Goal: Task Accomplishment & Management: Use online tool/utility

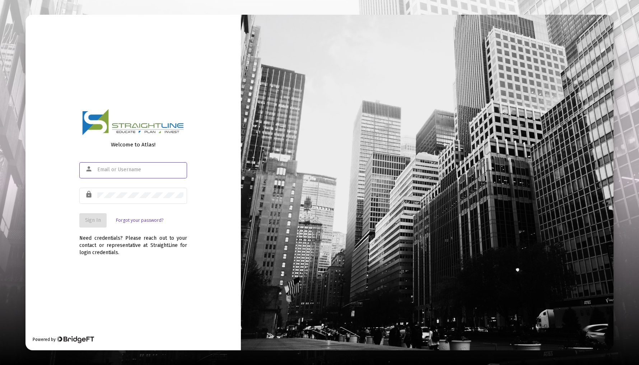
type input "[EMAIL_ADDRESS][DOMAIN_NAME]"
click at [93, 219] on span "Sign In" at bounding box center [93, 220] width 16 height 6
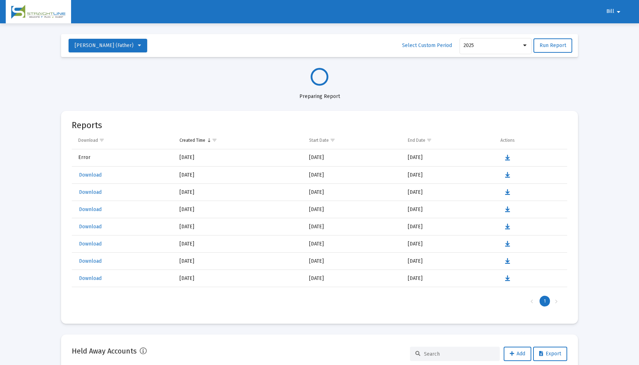
select select "View all"
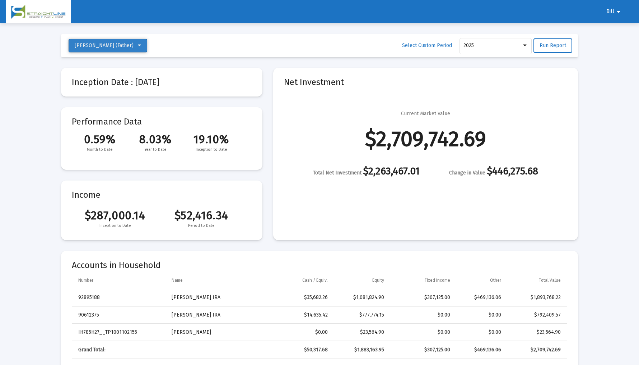
click at [141, 45] on icon at bounding box center [139, 45] width 3 height 5
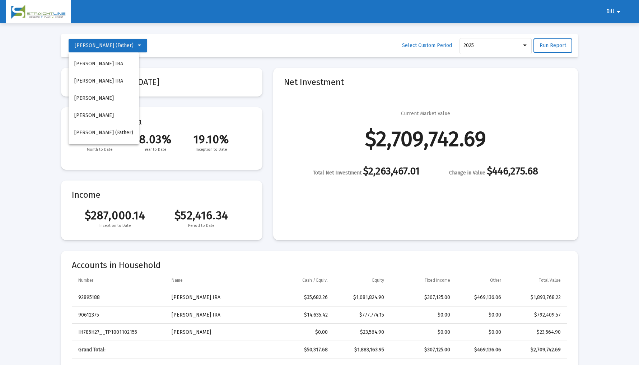
click at [204, 45] on div at bounding box center [319, 182] width 639 height 365
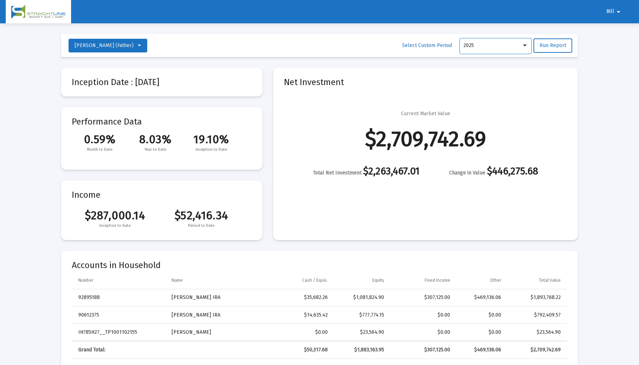
click at [526, 46] on div at bounding box center [525, 46] width 4 height 2
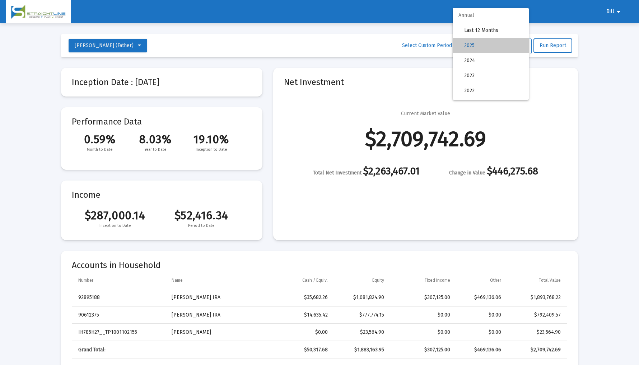
click at [499, 44] on span "2025" at bounding box center [493, 45] width 59 height 15
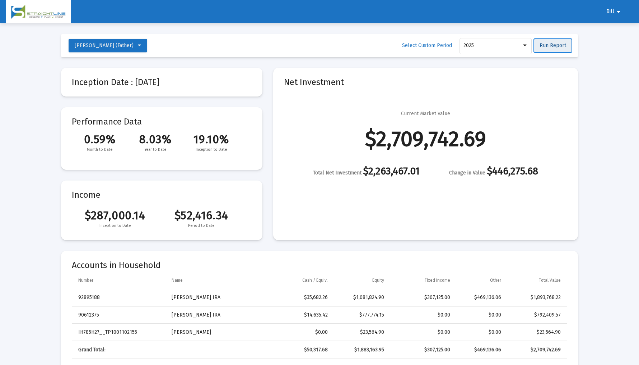
click at [553, 43] on span "Run Report" at bounding box center [553, 45] width 27 height 6
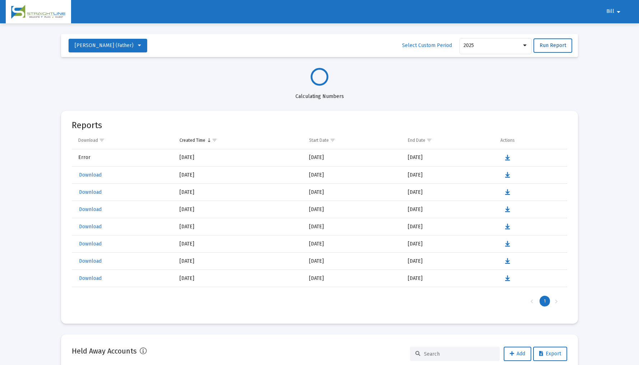
select select "View all"
